Goal: Information Seeking & Learning: Check status

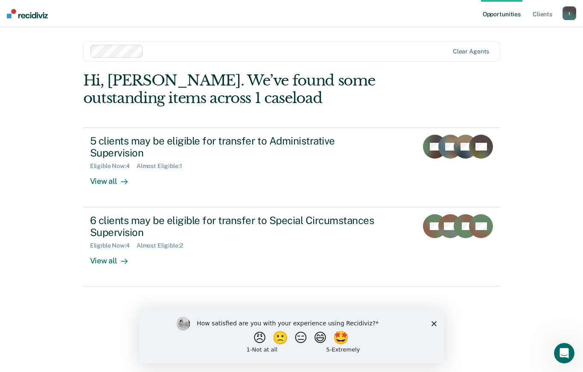
click at [436, 324] on polygon "Close survey" at bounding box center [434, 323] width 5 height 5
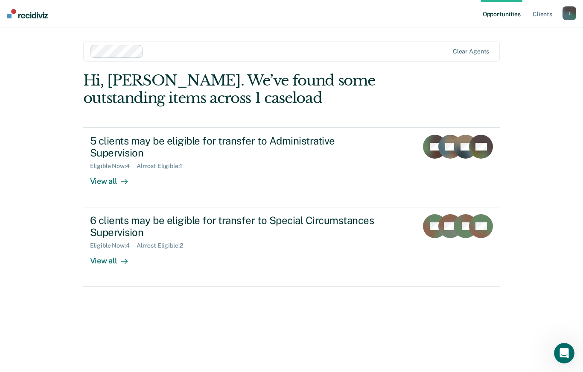
click at [108, 186] on link "5 clients may be eligible for transfer to Administrative Supervision Eligible N…" at bounding box center [291, 167] width 417 height 80
click at [106, 265] on link "6 clients may be eligible for transfer to Special Circumstances Supervision Eli…" at bounding box center [291, 246] width 417 height 79
click at [153, 151] on div "5 clients may be eligible for transfer to Administrative Supervision" at bounding box center [240, 147] width 300 height 25
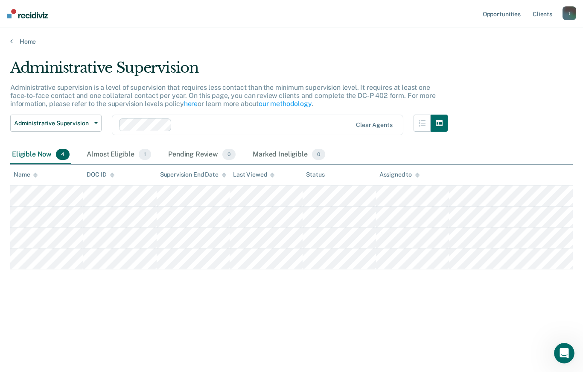
scroll to position [11, 0]
